Goal: Obtain resource: Download file/media

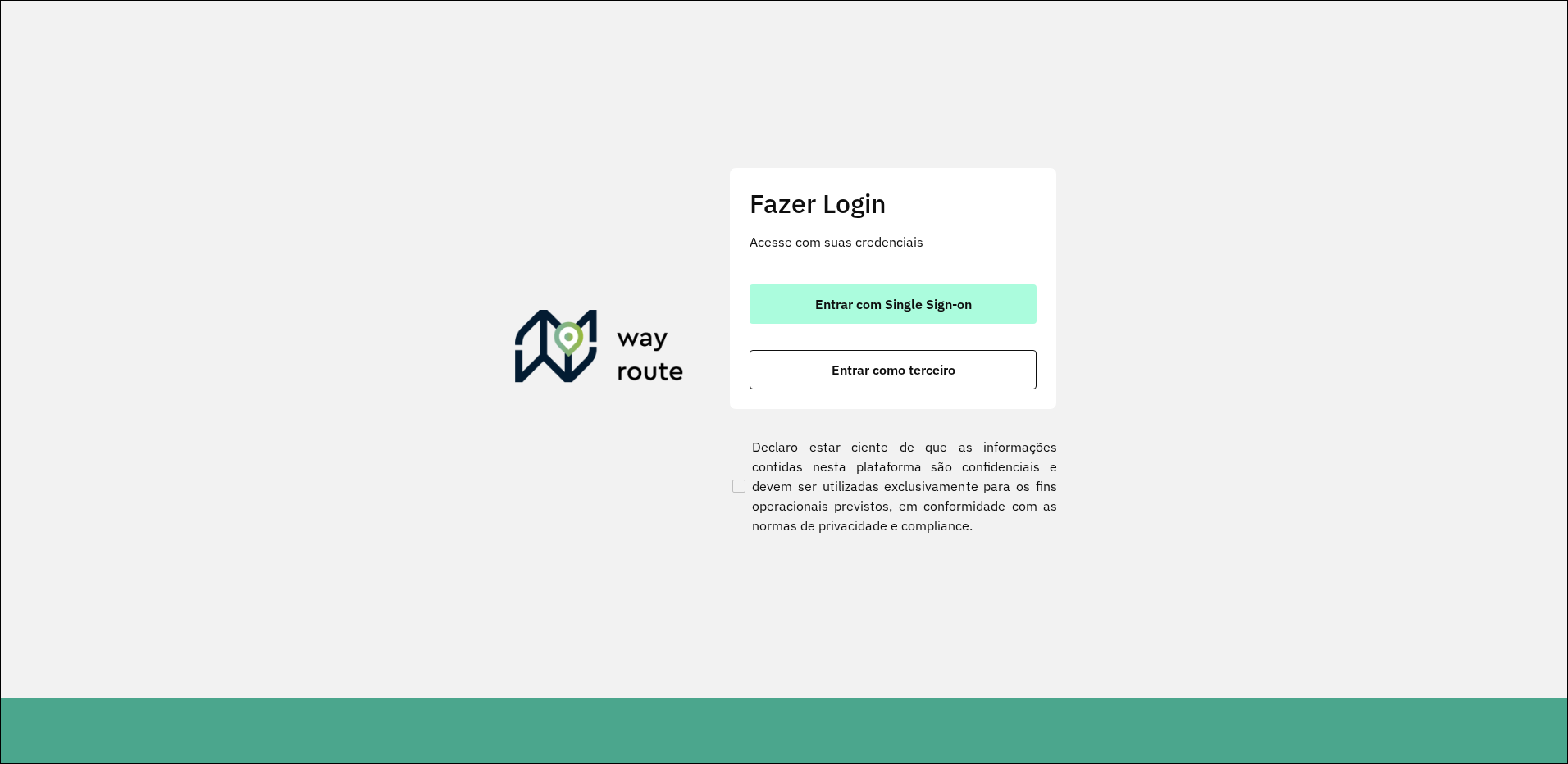
click at [961, 310] on span "Entrar com Single Sign-on" at bounding box center [894, 304] width 157 height 13
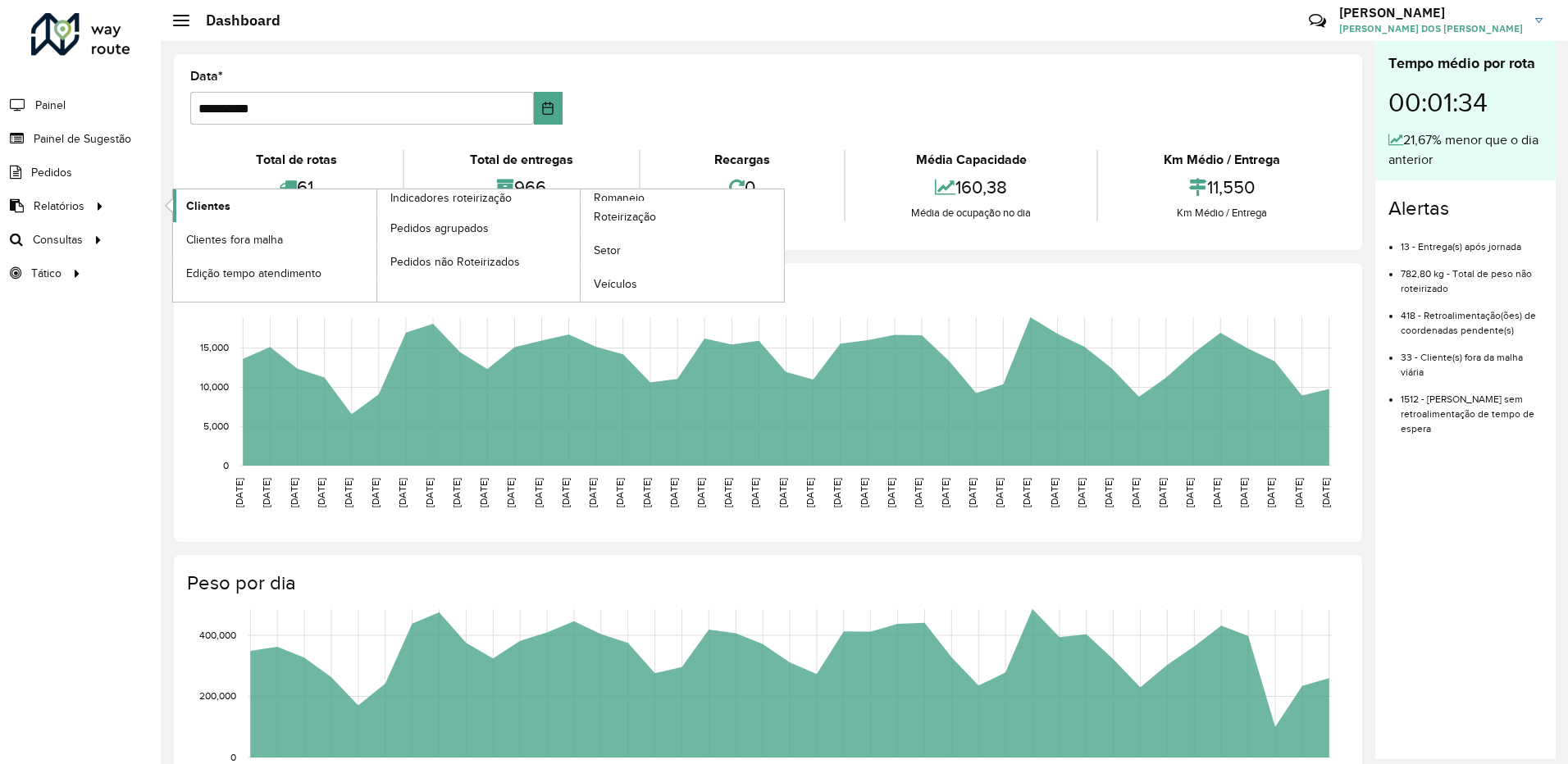
click at [214, 209] on span "Clientes" at bounding box center [209, 207] width 44 height 17
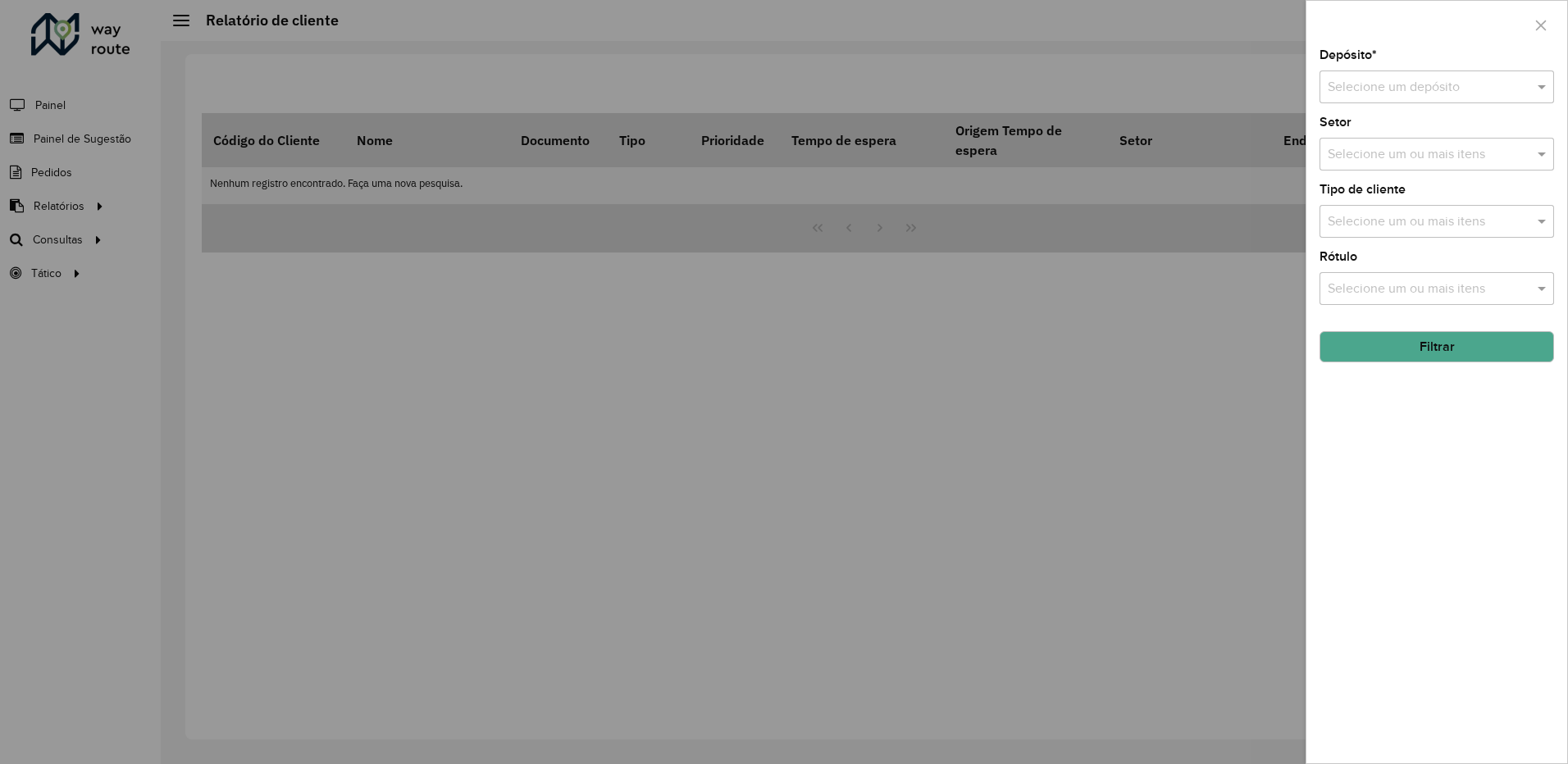
click at [1441, 93] on input "text" at bounding box center [1421, 87] width 186 height 20
click at [1375, 136] on span "CDL Salto" at bounding box center [1355, 134] width 56 height 14
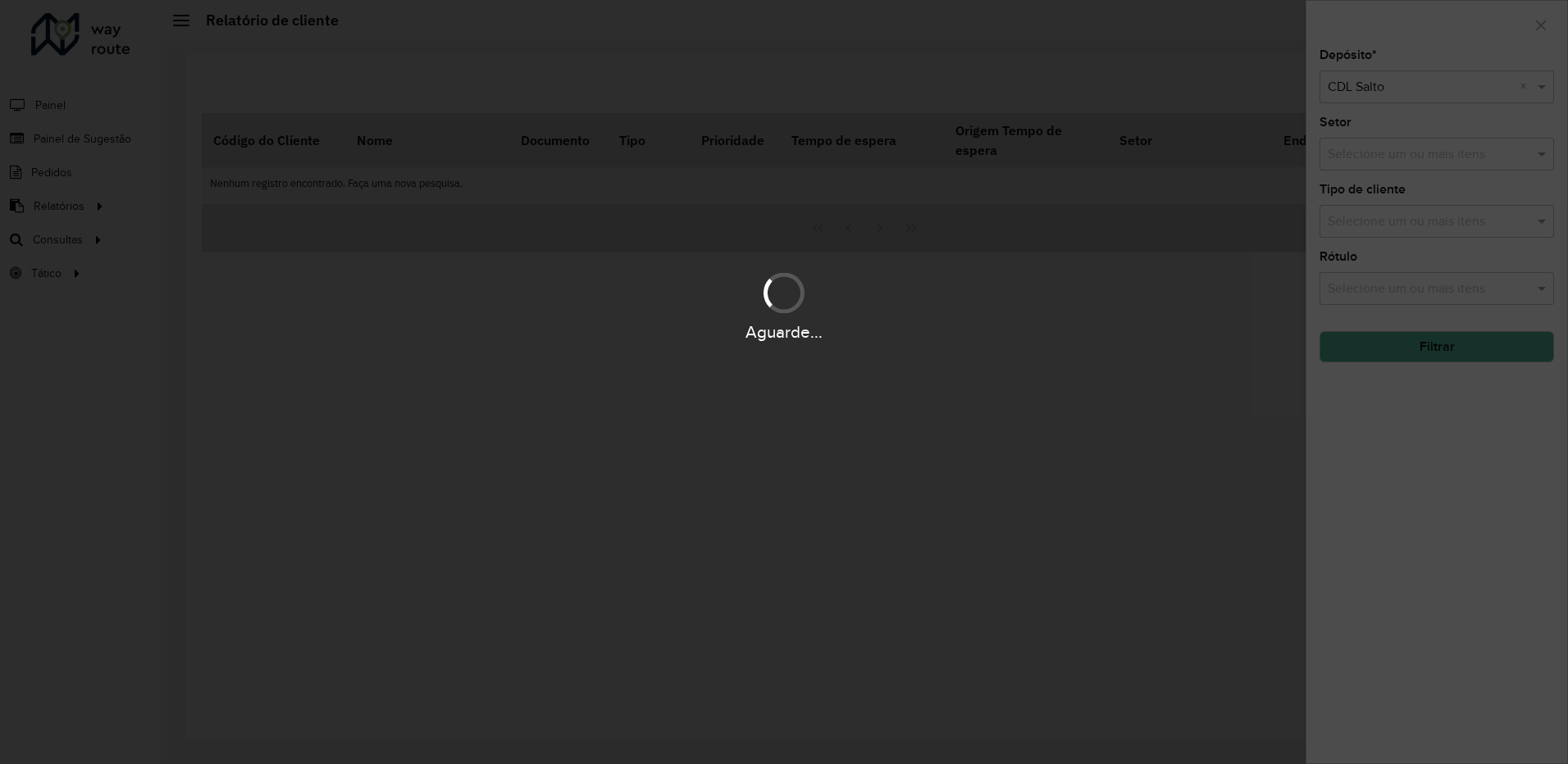
click at [1428, 356] on div "Aguarde..." at bounding box center [784, 382] width 1568 height 764
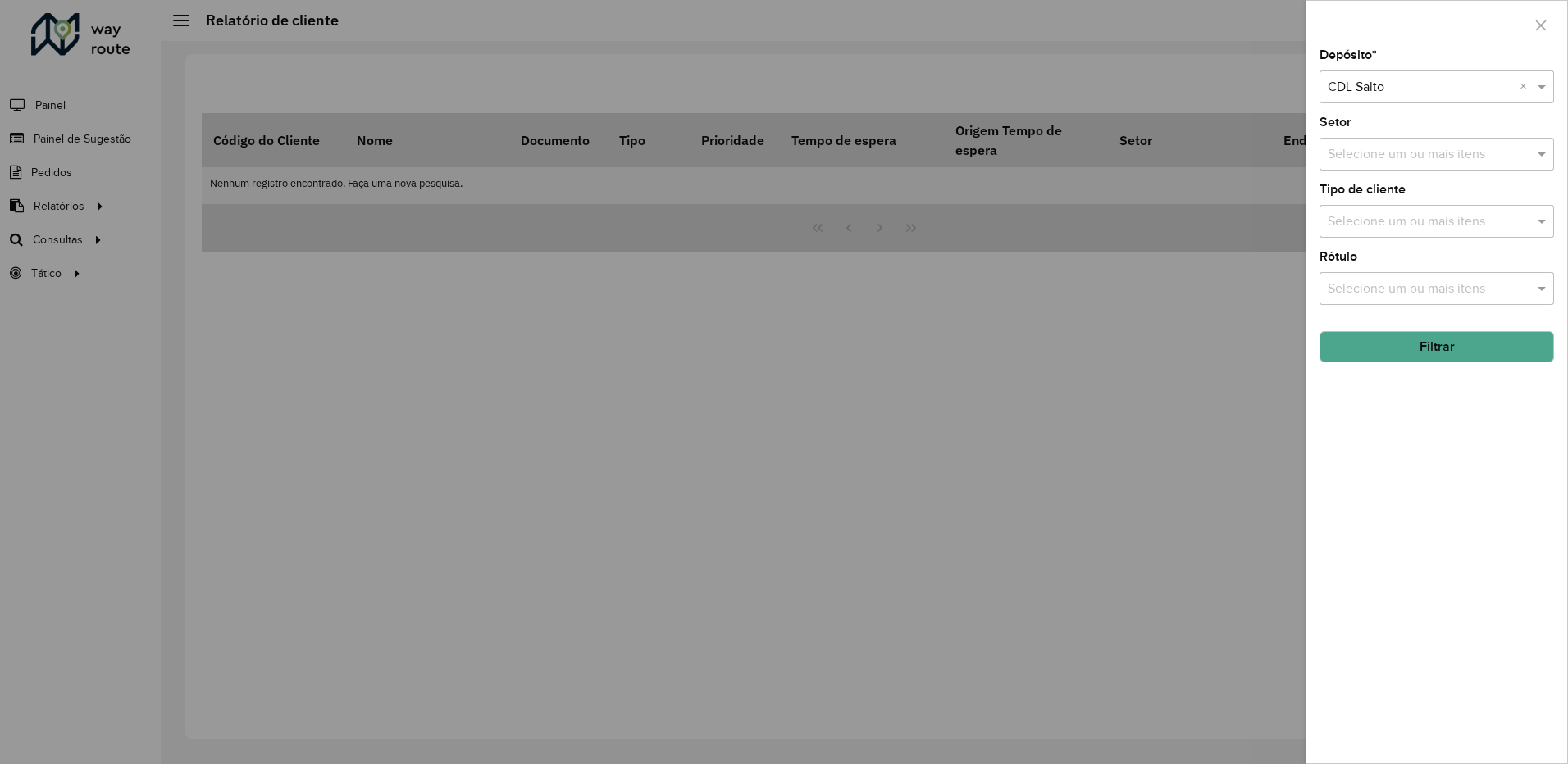
click at [1409, 351] on button "Filtrar" at bounding box center [1437, 346] width 234 height 32
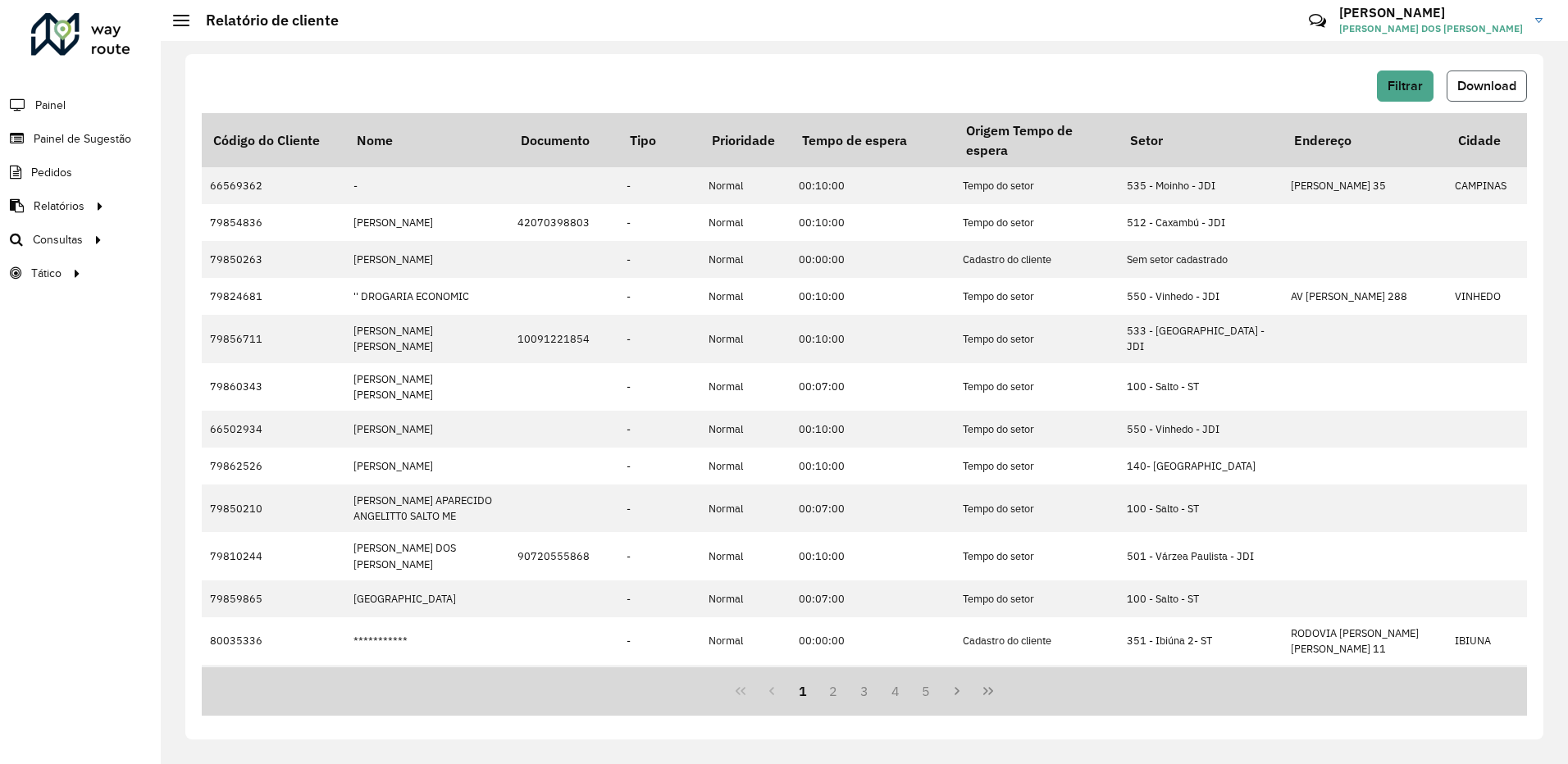
click at [1476, 86] on span "Download" at bounding box center [1488, 85] width 59 height 14
